Goal: Task Accomplishment & Management: Complete application form

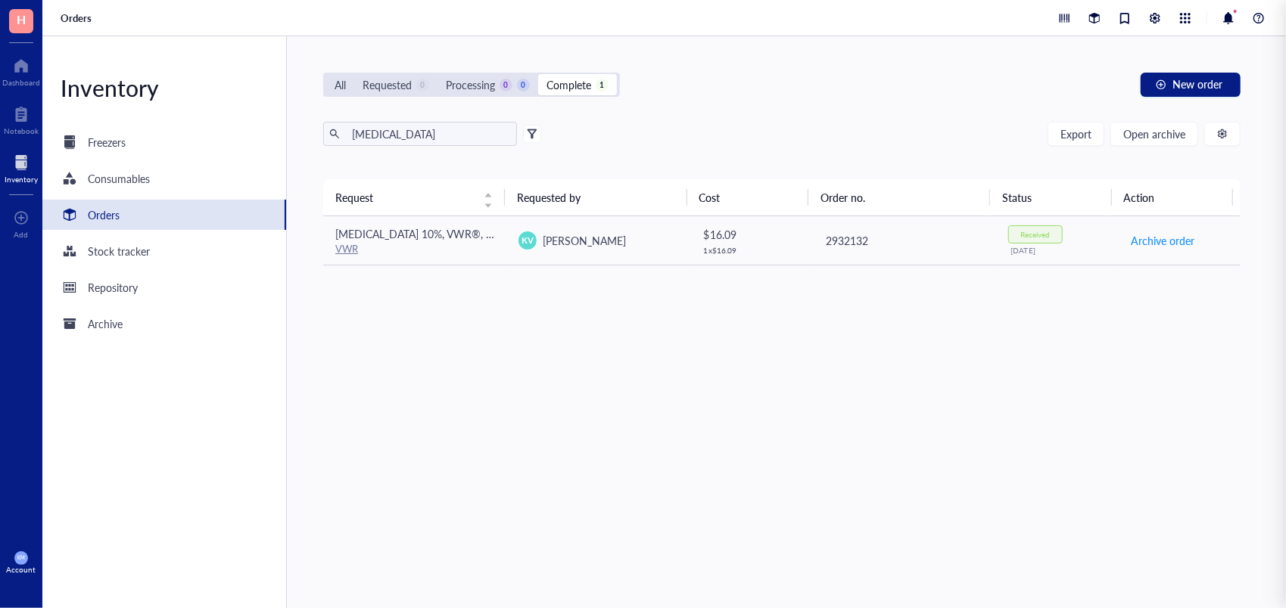
click at [109, 220] on div "Orders" at bounding box center [104, 215] width 32 height 17
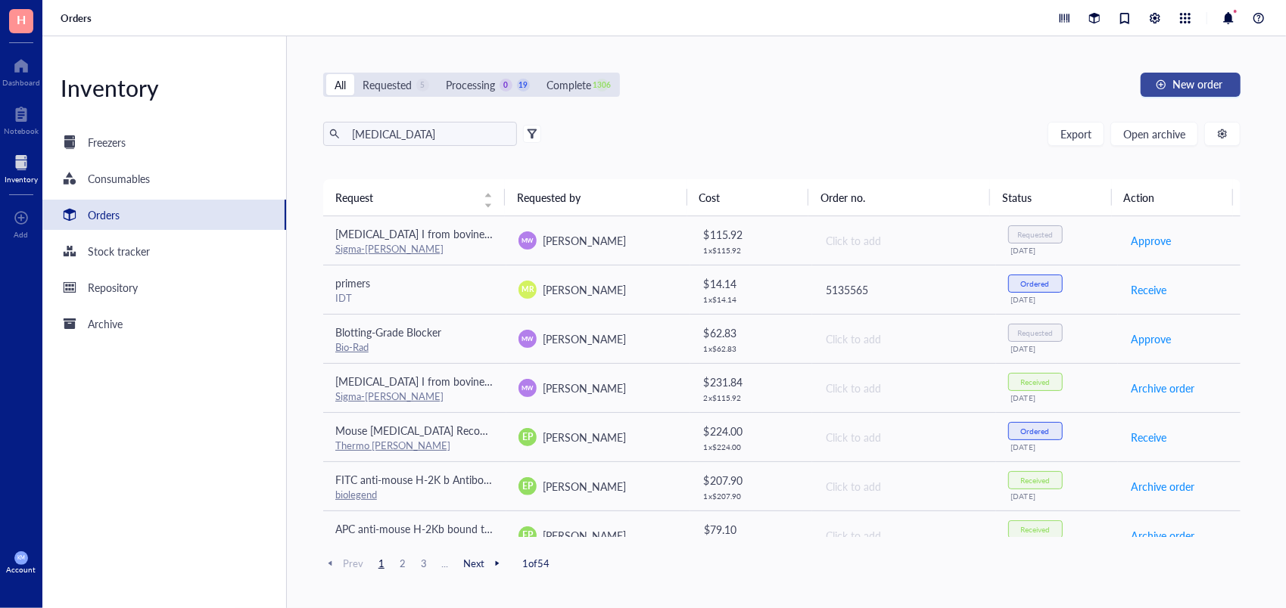
click at [1171, 85] on button "New order" at bounding box center [1190, 85] width 100 height 24
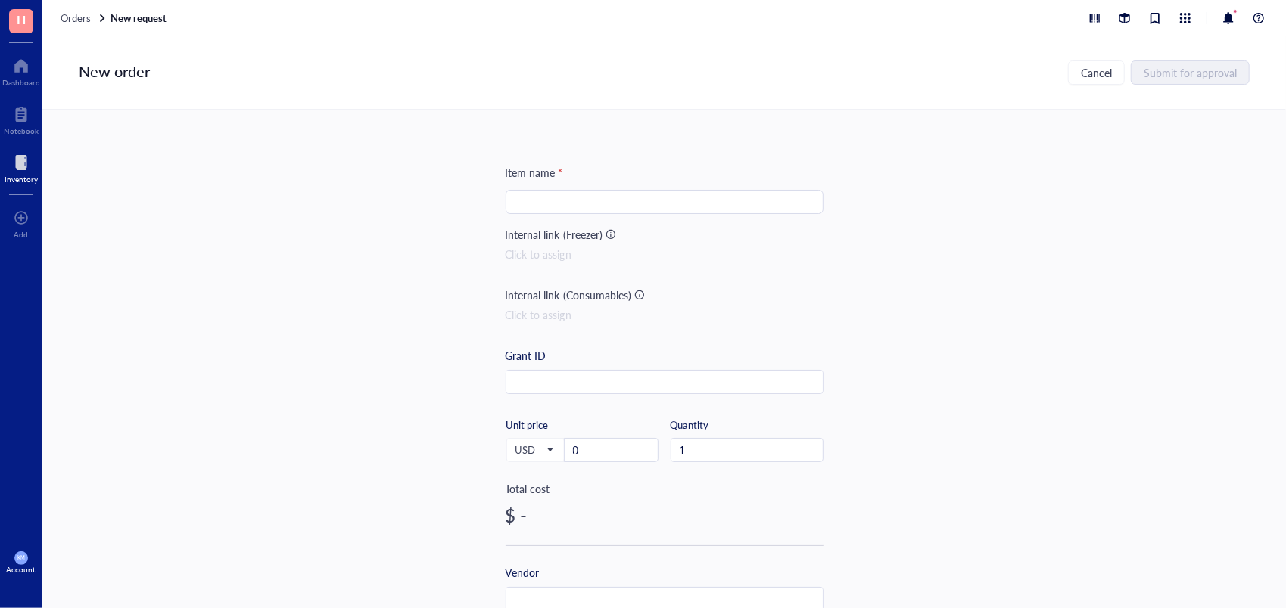
click at [674, 194] on input "search" at bounding box center [665, 202] width 300 height 23
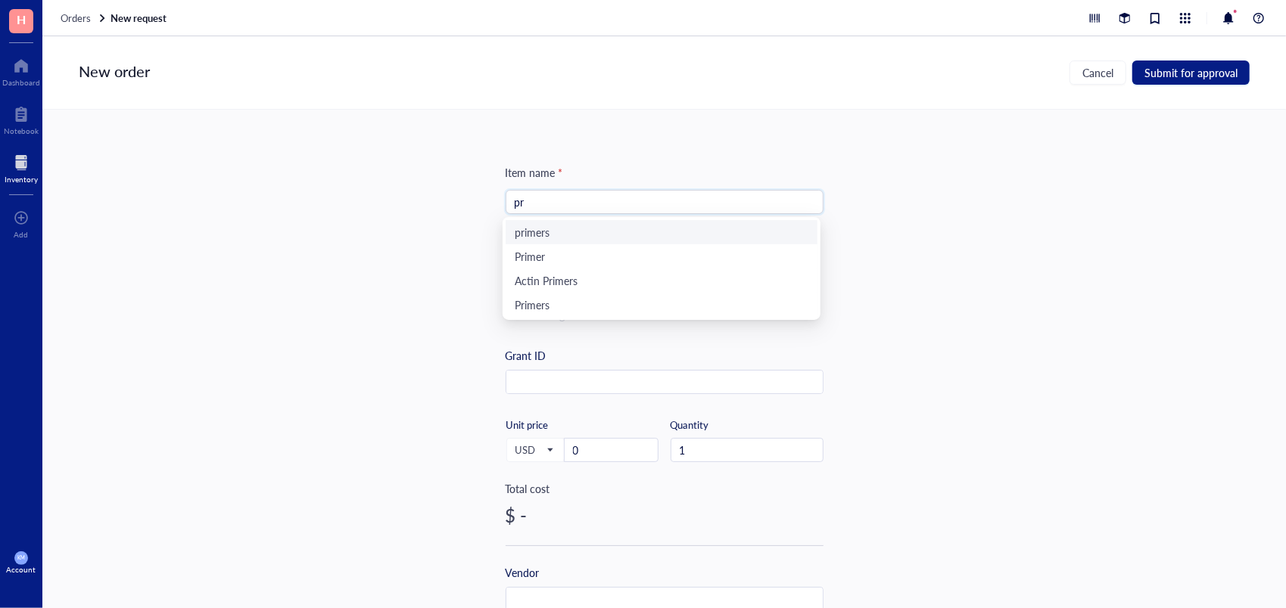
type input "p"
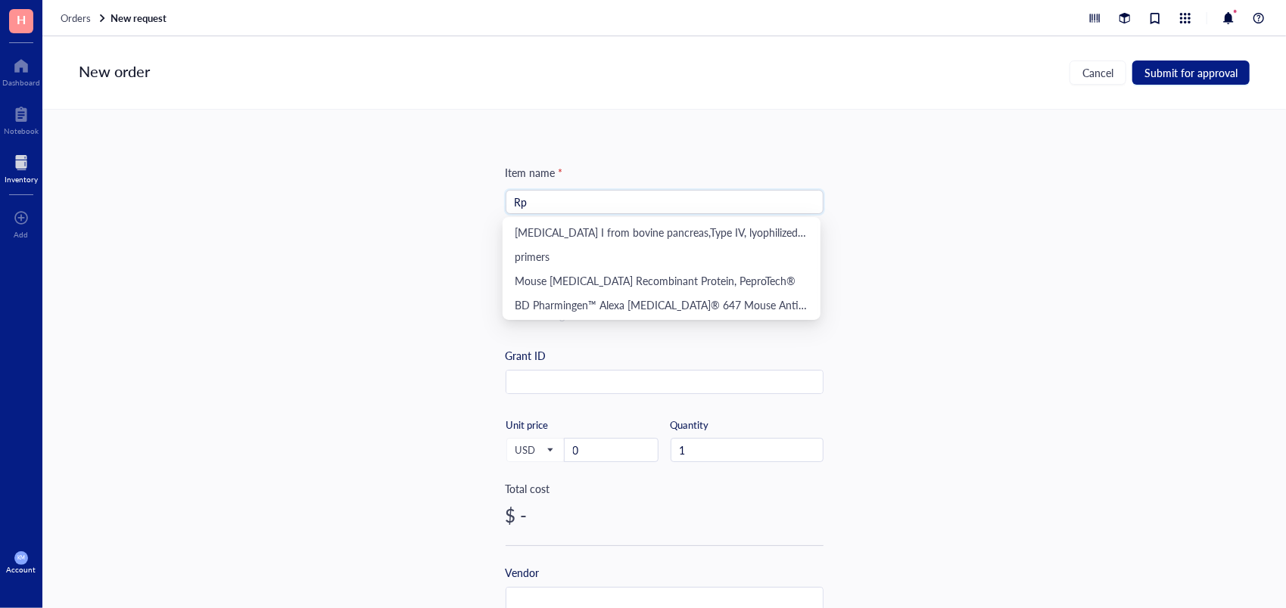
type input "R"
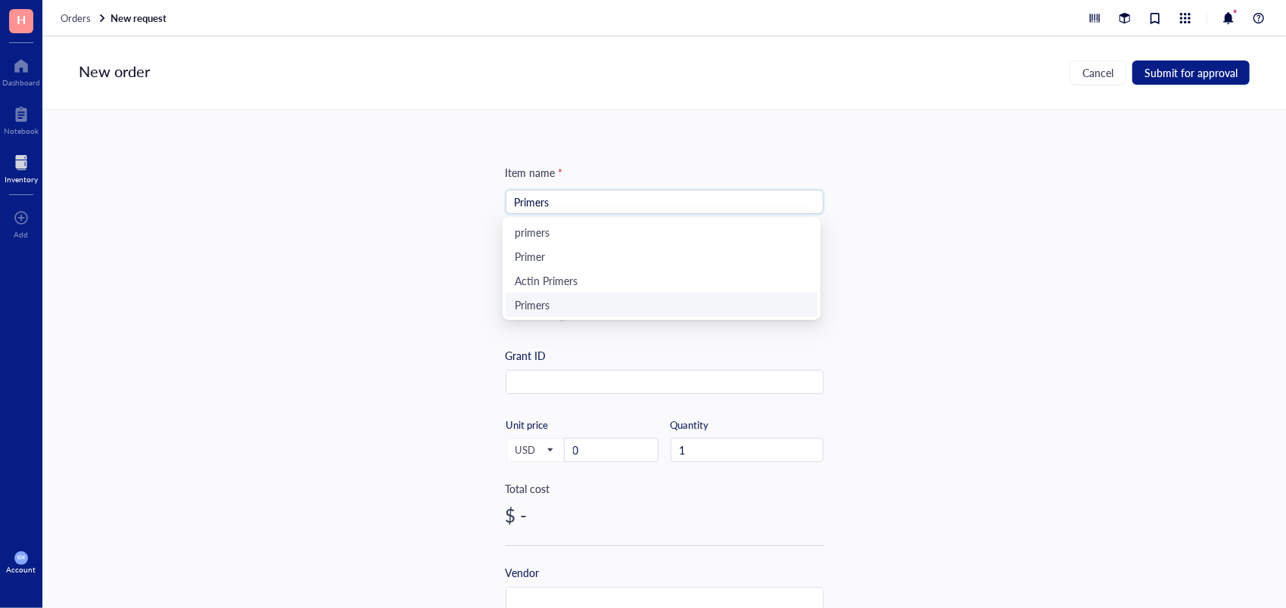
type input "Primers"
click at [975, 293] on div "Item name * Primers Internal link (Freezer) Click to assign Internal link (Cons…" at bounding box center [663, 359] width 1243 height 499
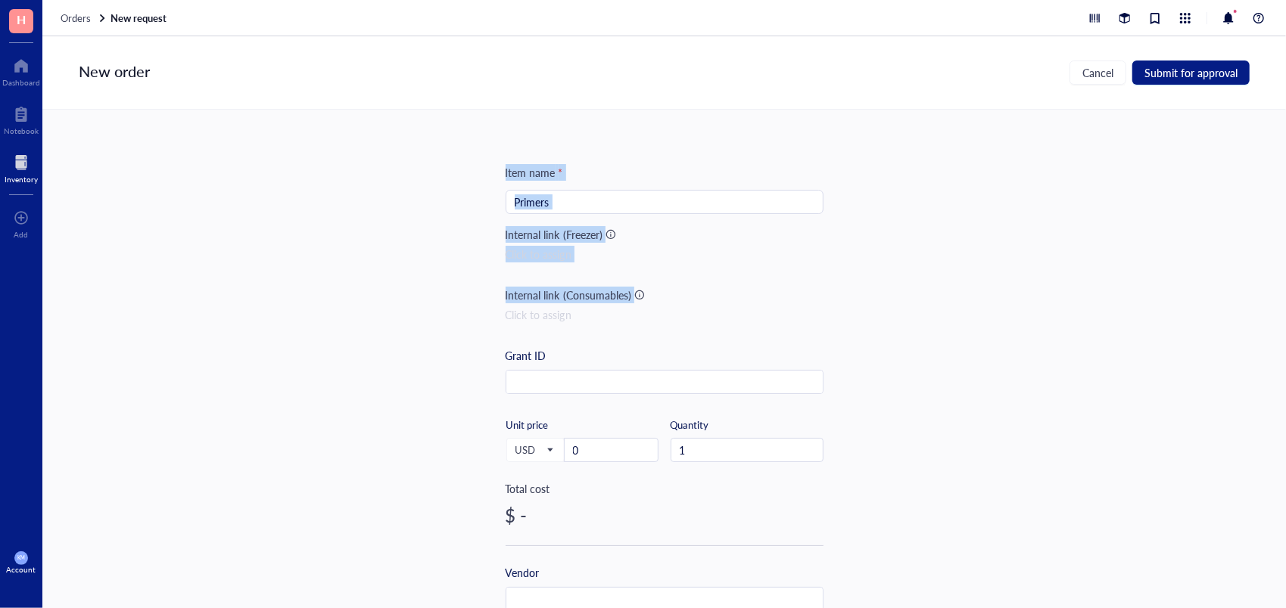
drag, startPoint x: 1277, startPoint y: 274, endPoint x: 1288, endPoint y: 424, distance: 150.2
click at [1285, 424] on html "H Dashboard Notebook Inventory To pick up a draggable item, press the space bar…" at bounding box center [643, 304] width 1286 height 608
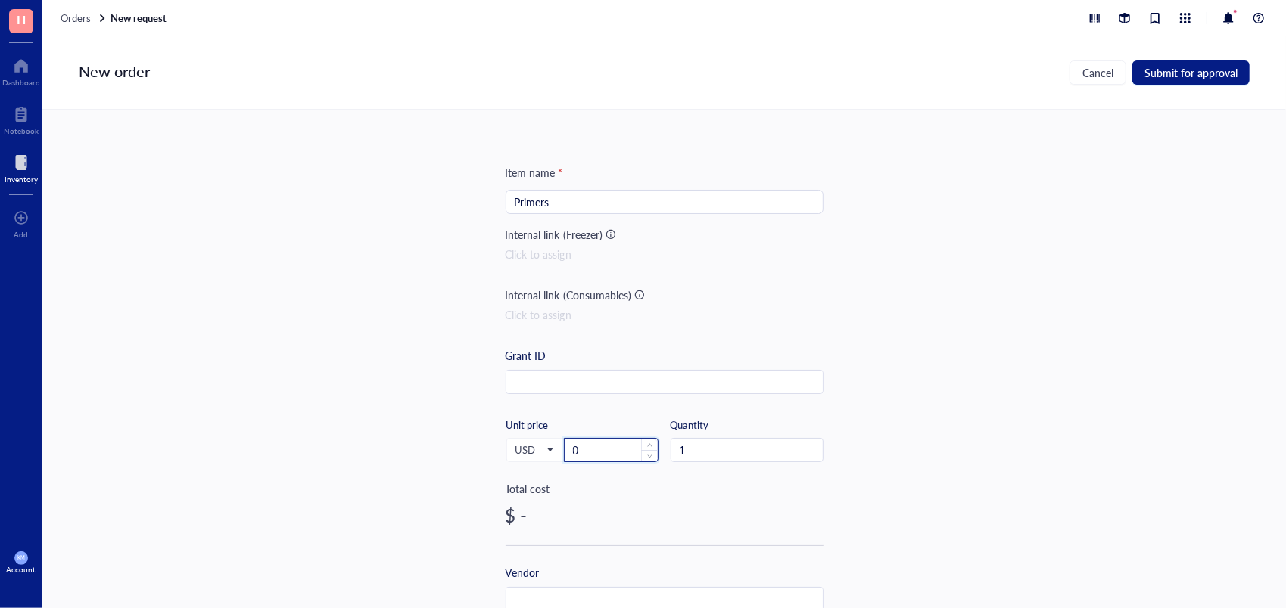
click at [601, 440] on input "0" at bounding box center [611, 450] width 93 height 23
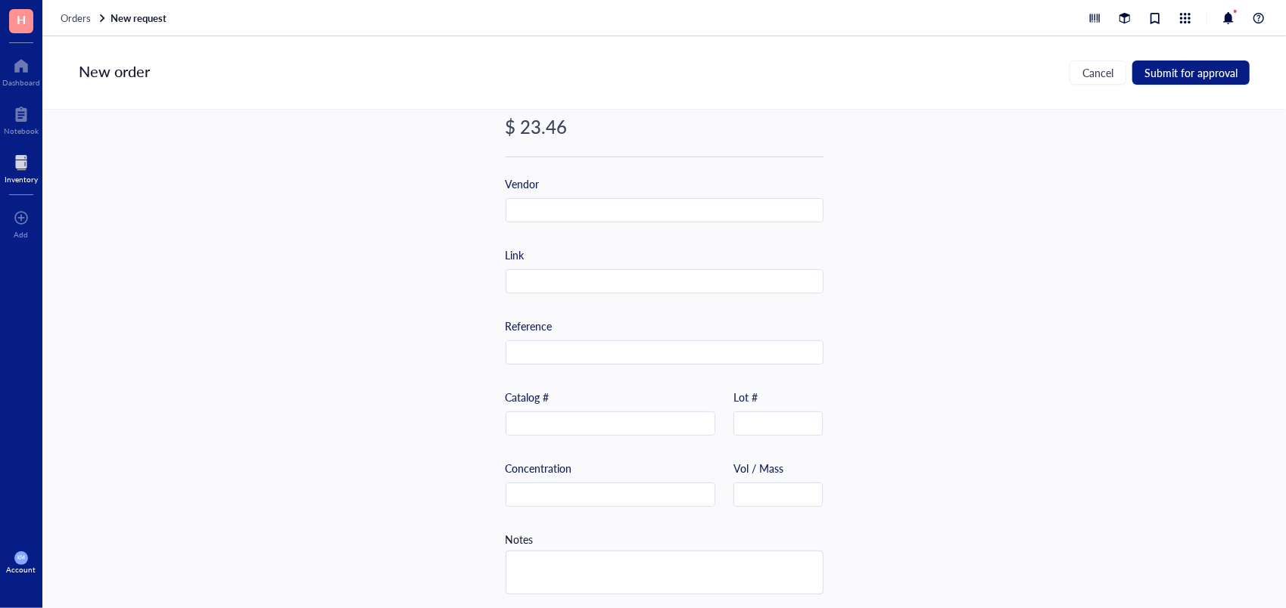
scroll to position [398, 0]
type input "23.46"
drag, startPoint x: 543, startPoint y: 583, endPoint x: 543, endPoint y: 477, distance: 105.9
click at [543, 477] on div "Item name * Primers Internal link (Freezer) Click to assign Internal link (Cons…" at bounding box center [665, 190] width 318 height 838
click at [745, 194] on input "text" at bounding box center [664, 206] width 316 height 24
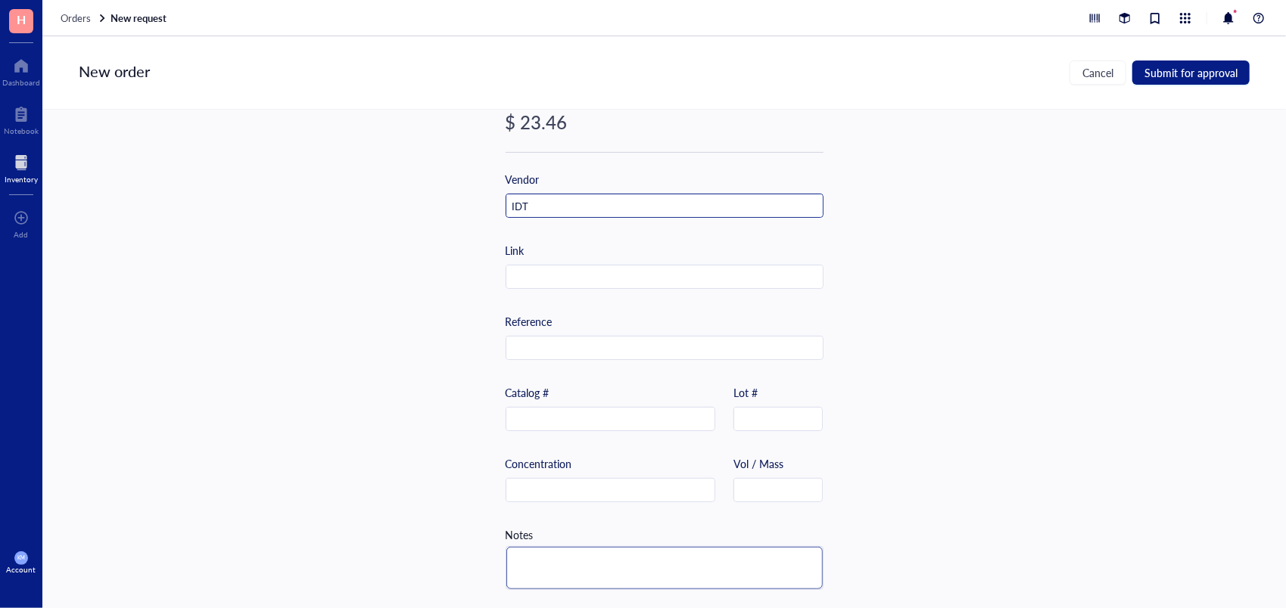
type input "IDT"
click at [615, 548] on textarea at bounding box center [664, 568] width 316 height 42
type textarea "F"
type textarea "Fo"
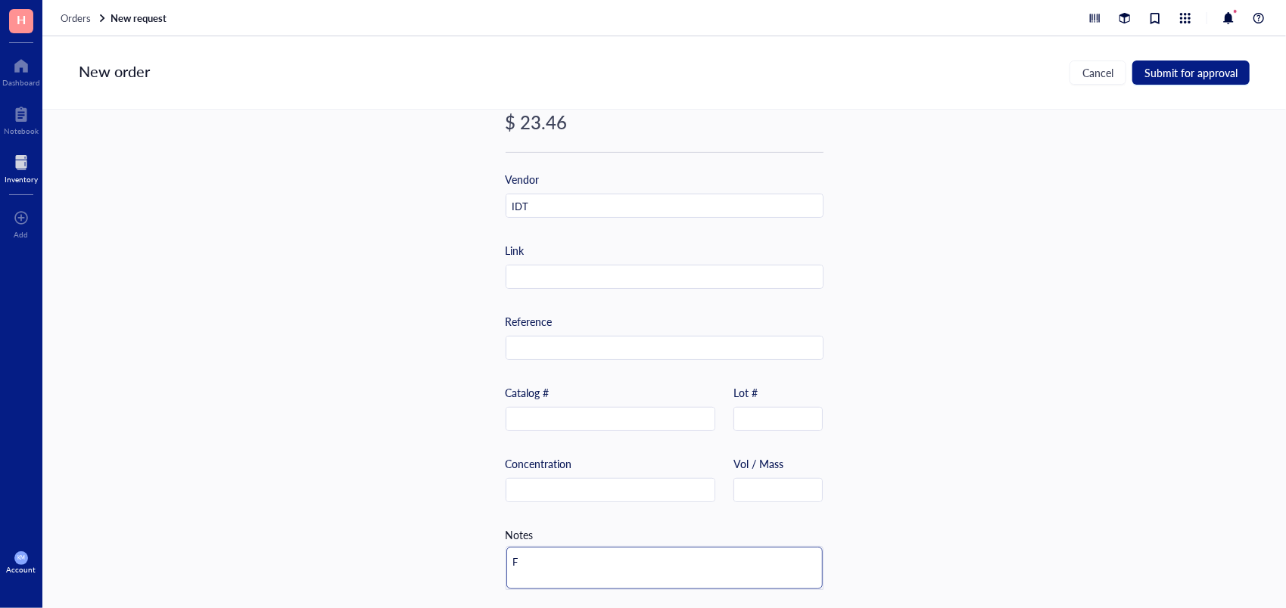
type textarea "Fo"
type textarea "For"
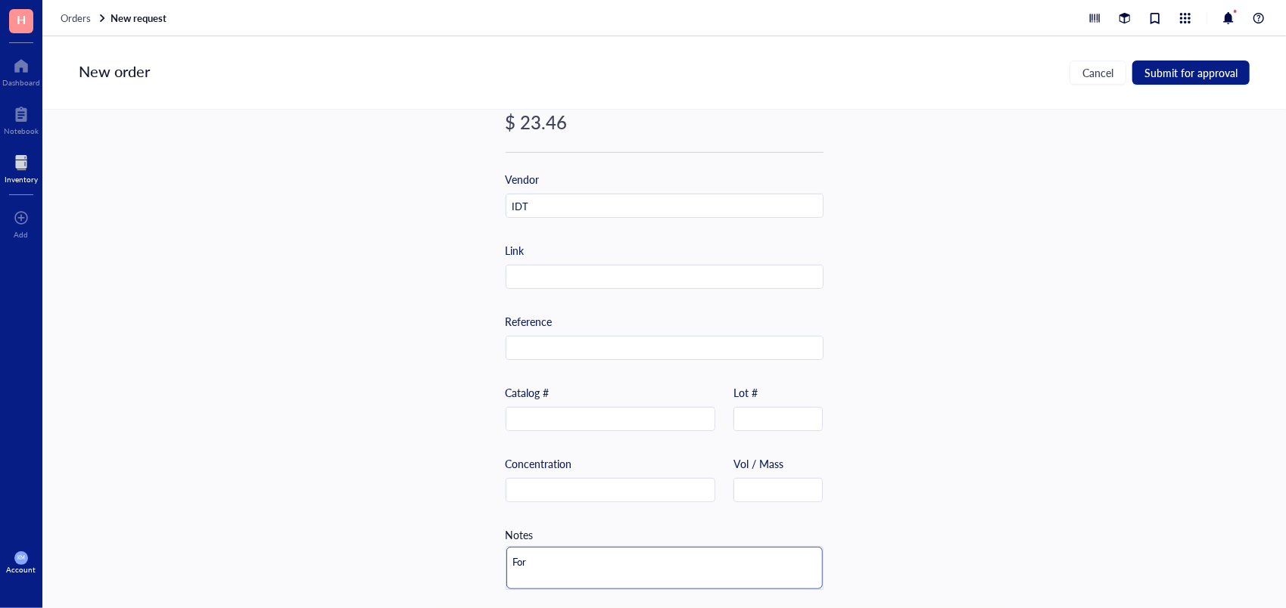
type textarea "For M"
type textarea "For Ma"
type textarea "For Mah"
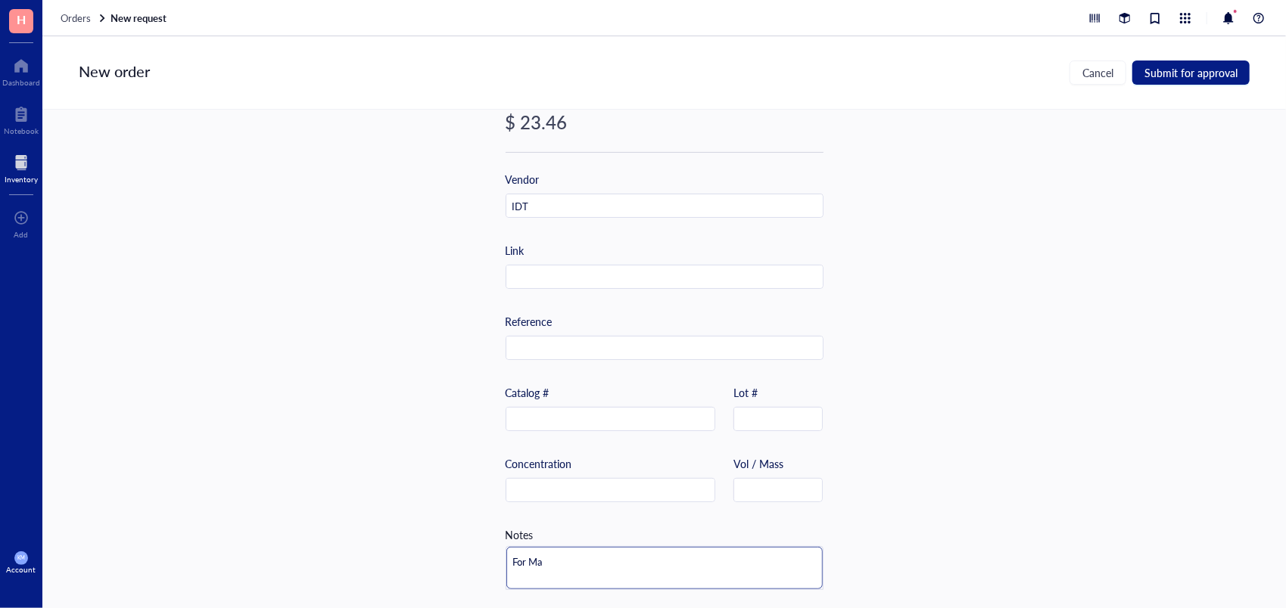
type textarea "For Mah"
type textarea "For Mahi"
click at [1228, 72] on span "Submit for approval" at bounding box center [1190, 73] width 93 height 12
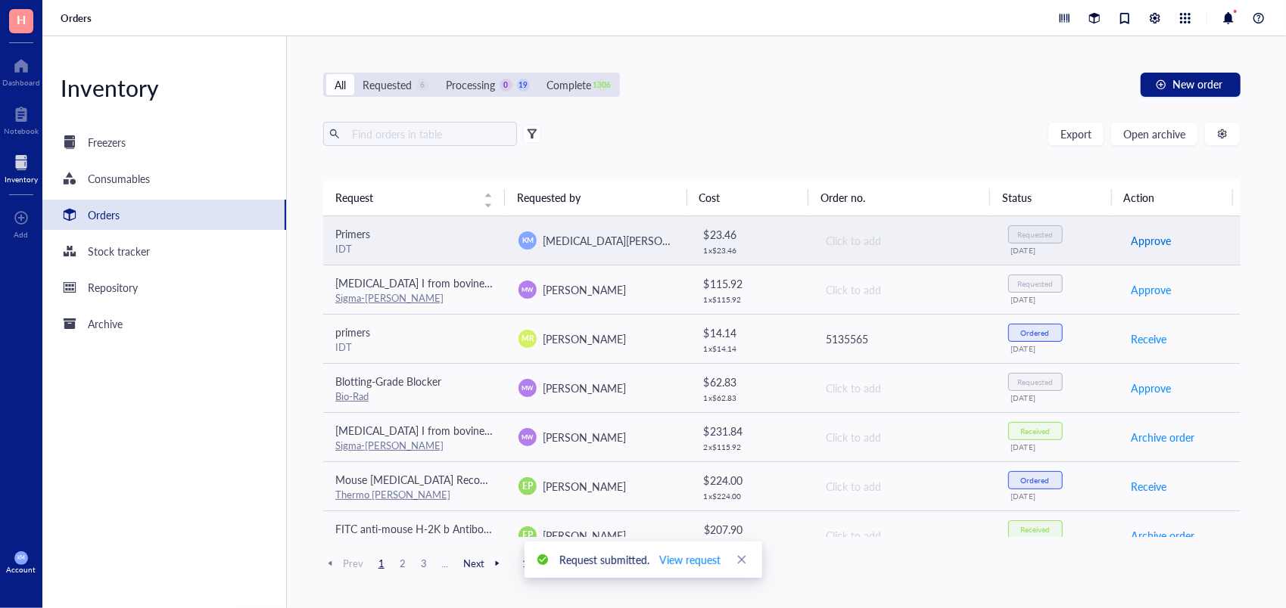
click at [1146, 245] on span "Approve" at bounding box center [1151, 240] width 40 height 17
click at [1146, 245] on span "Place order" at bounding box center [1157, 240] width 52 height 17
